Goal: Answer question/provide support

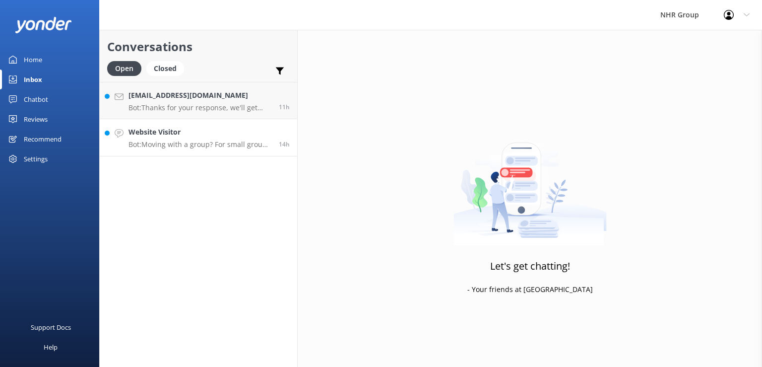
click at [222, 145] on p "Bot: Moving with a group? For small groups of 1–5 people, you can enquire about…" at bounding box center [199, 144] width 143 height 9
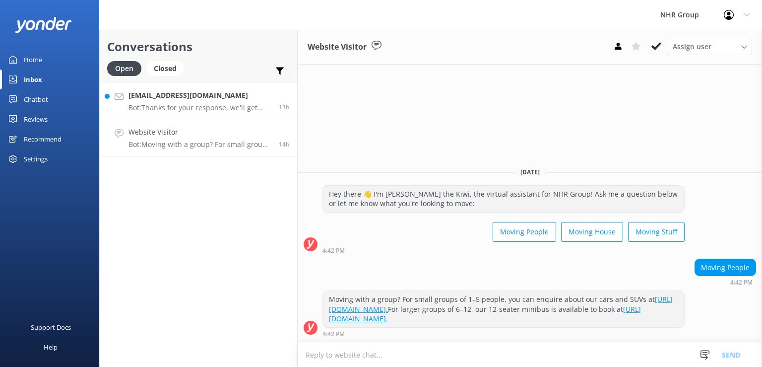
click at [219, 105] on p "Bot: Thanks for your response, we'll get back to you as soon as we can during o…" at bounding box center [199, 107] width 143 height 9
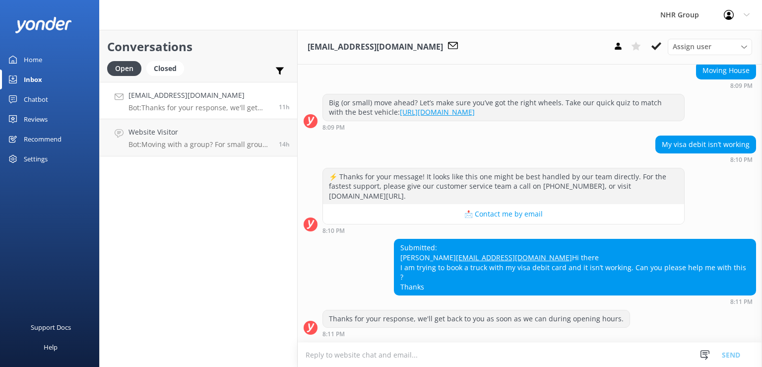
scroll to position [110, 0]
type textarea "g"
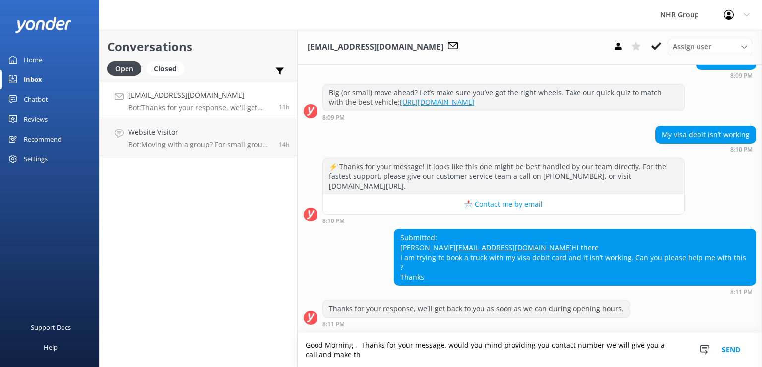
scroll to position [120, 0]
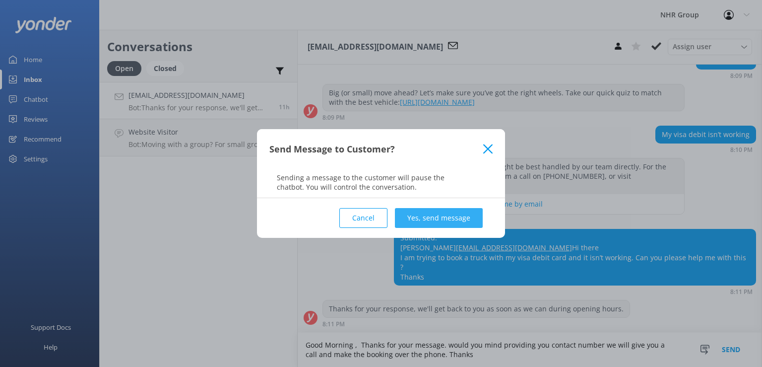
type textarea "Good Morning , Thanks for your message. would you mind providing you contact nu…"
click at [436, 216] on button "Yes, send message" at bounding box center [439, 218] width 88 height 20
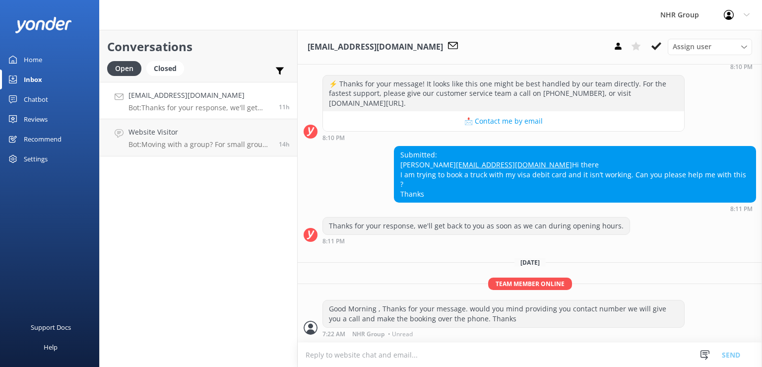
scroll to position [202, 0]
click at [198, 139] on div "Website Visitor Bot: Moving with a group? For small groups of 1–5 people, you c…" at bounding box center [199, 137] width 143 height 22
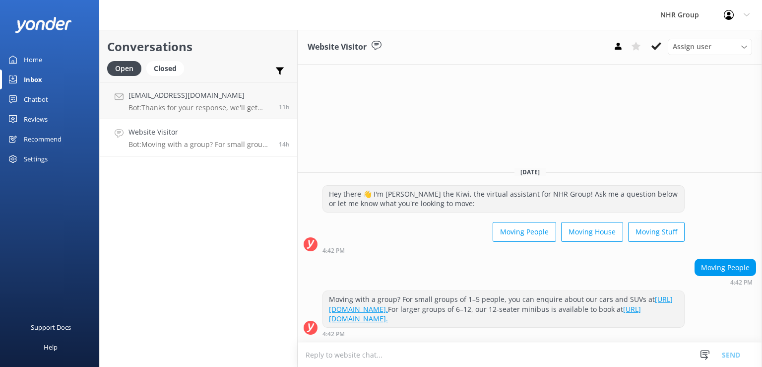
click at [457, 352] on textarea at bounding box center [530, 354] width 464 height 24
type textarea "g"
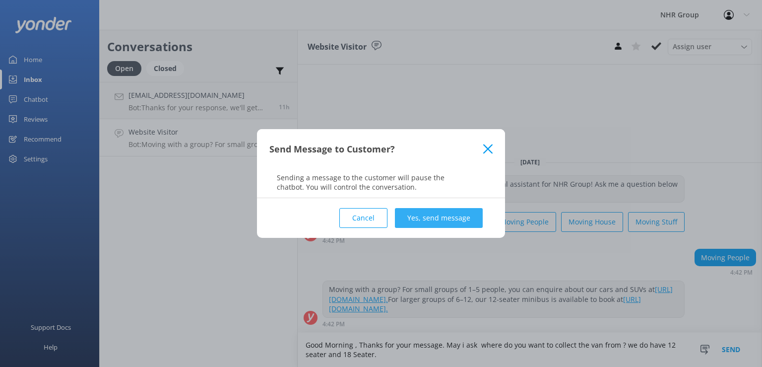
type textarea "Good Morning , Thanks for your message. May i ask where do you want to collect …"
click at [428, 213] on button "Yes, send message" at bounding box center [439, 218] width 88 height 20
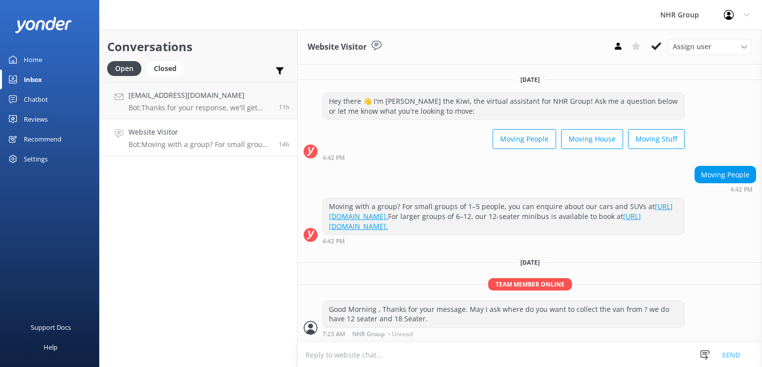
click at [231, 203] on div "Conversations Open Closed Important Assigned to me Unassigned [EMAIL_ADDRESS][D…" at bounding box center [198, 198] width 198 height 337
click at [26, 76] on div "Inbox" at bounding box center [33, 79] width 18 height 20
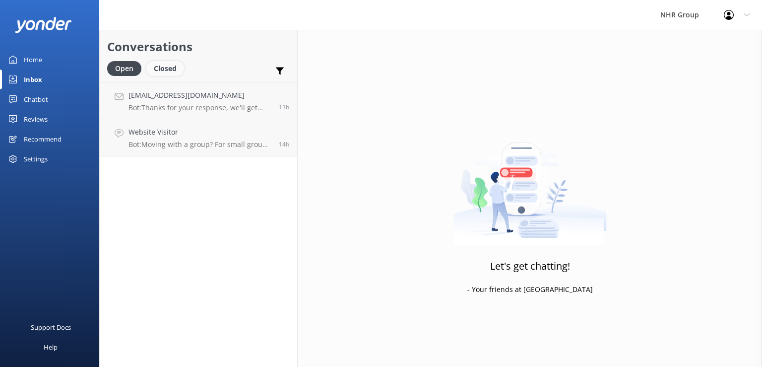
click at [174, 66] on div "Closed" at bounding box center [165, 68] width 38 height 15
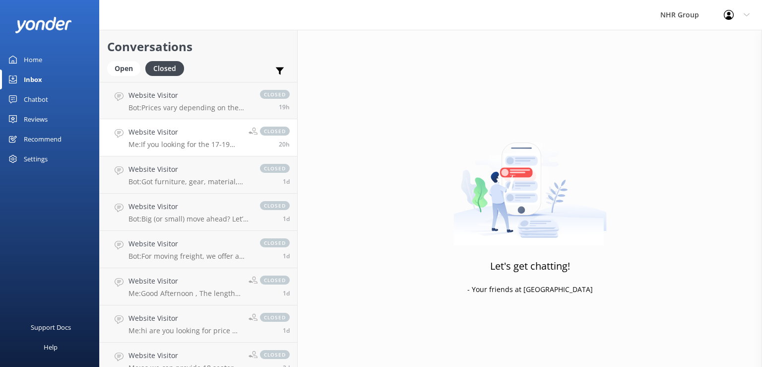
click at [190, 149] on link "Website Visitor Me: If you looking for the 17-19m3 truck to 21m3 truck it will …" at bounding box center [198, 137] width 197 height 37
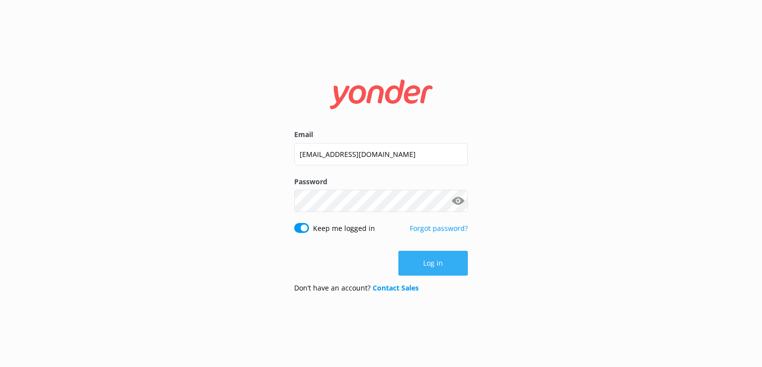
click at [439, 267] on button "Log in" at bounding box center [432, 263] width 69 height 25
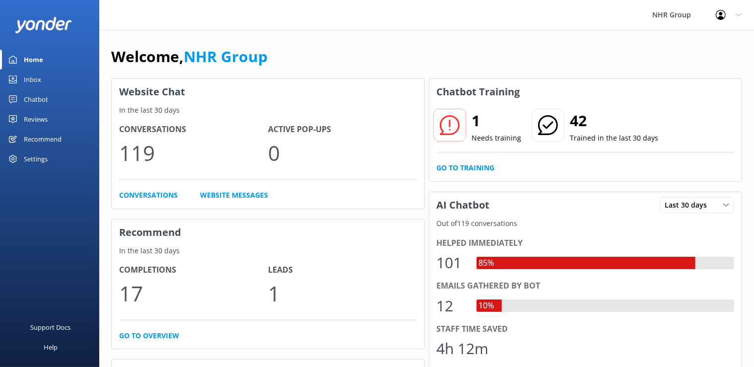
click at [43, 78] on link "Inbox" at bounding box center [49, 79] width 99 height 20
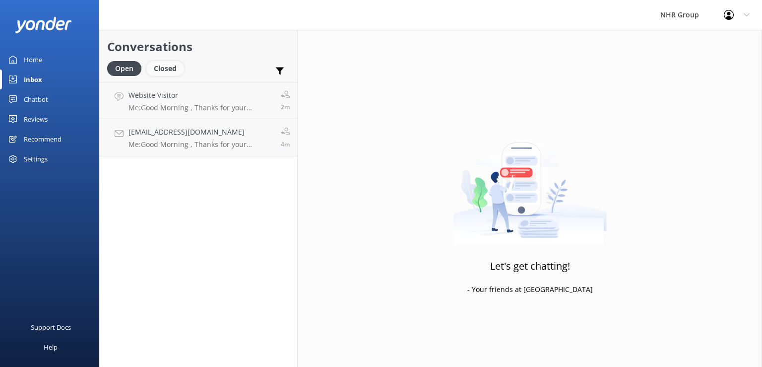
click at [169, 72] on div "Closed" at bounding box center [165, 68] width 38 height 15
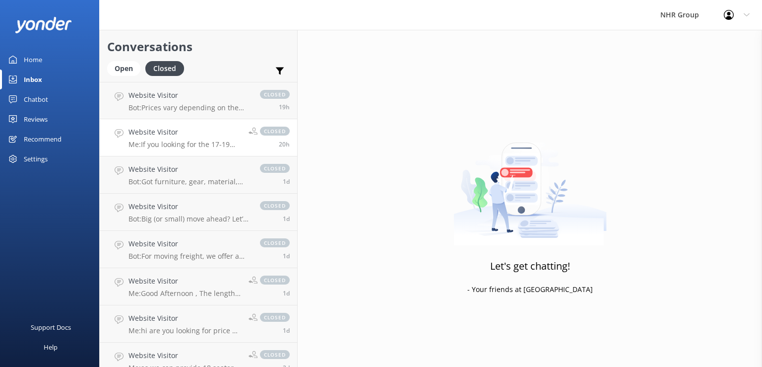
click at [199, 142] on p "Me: If you looking for the 17-19m3 truck to 21m3 truck it will be $295 a day in…" at bounding box center [184, 144] width 113 height 9
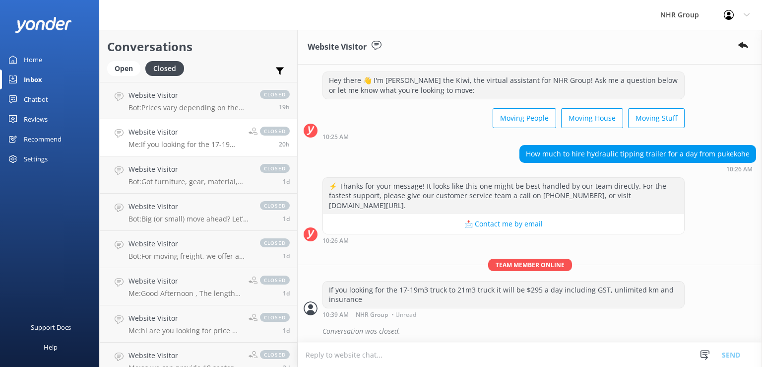
scroll to position [20, 0]
